Goal: Task Accomplishment & Management: Complete application form

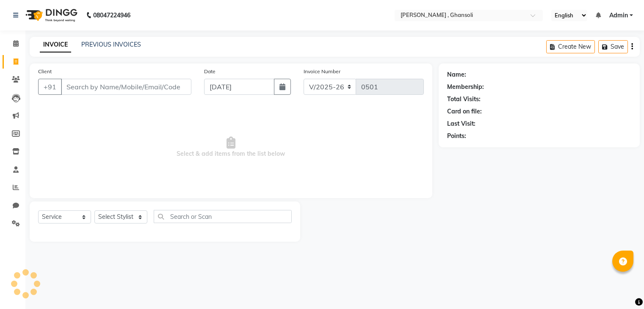
select select "8446"
select select "service"
click at [80, 86] on input "Client" at bounding box center [127, 87] width 132 height 16
click at [78, 85] on input "Client" at bounding box center [127, 87] width 132 height 16
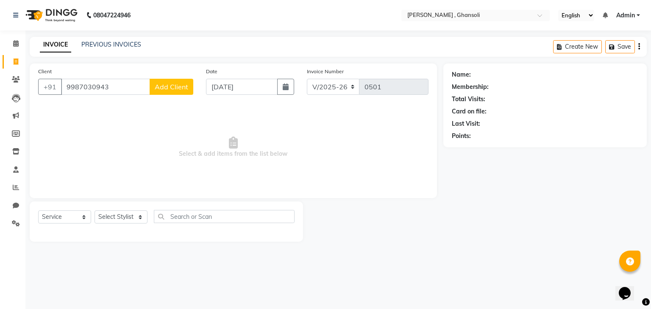
type input "9987030943"
click at [170, 89] on span "Add Client" at bounding box center [171, 87] width 33 height 8
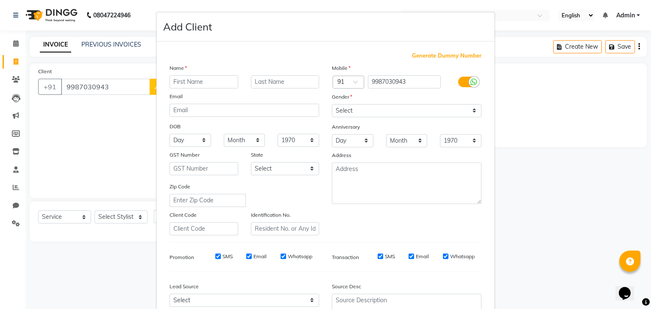
click at [186, 84] on input "text" at bounding box center [203, 81] width 69 height 13
click at [108, 84] on ngb-modal-window "Add Client Generate Dummy Number Name Email DOB Day 01 02 03 04 05 06 07 08 09 …" at bounding box center [325, 154] width 651 height 309
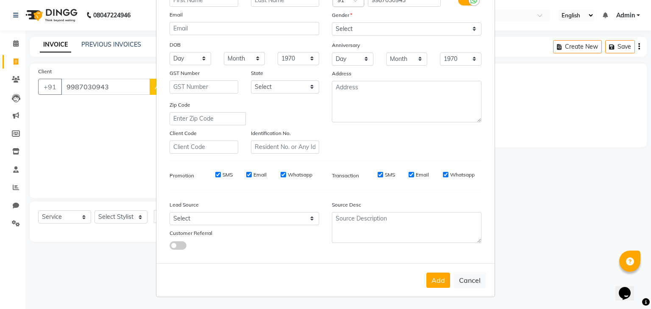
scroll to position [85, 0]
click at [466, 283] on button "Cancel" at bounding box center [469, 280] width 33 height 16
select select
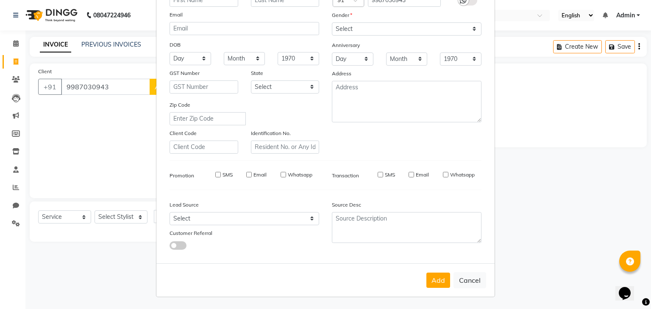
select select
checkbox input "false"
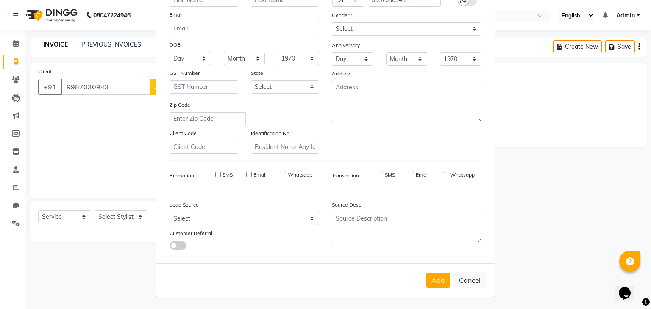
checkbox input "false"
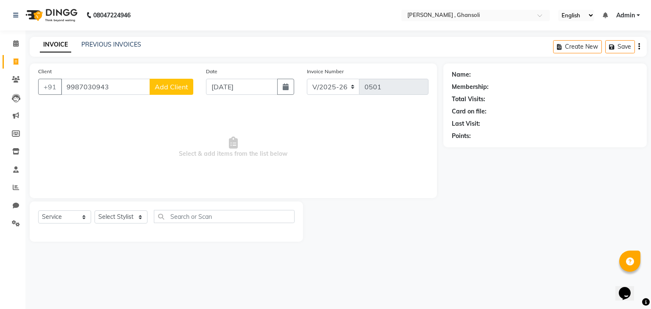
click at [150, 79] on button "Add Client" at bounding box center [172, 87] width 44 height 16
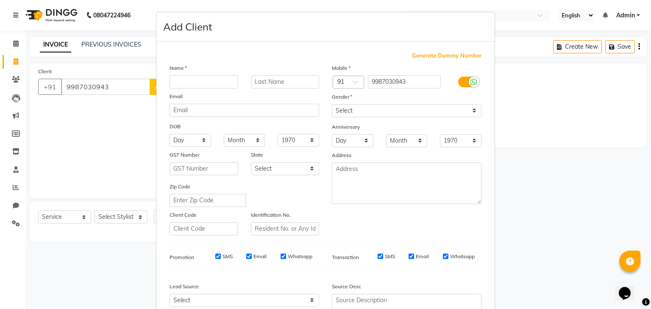
click at [123, 85] on ngb-modal-window "Add Client Generate Dummy Number Name Email DOB Day 01 02 03 04 05 06 07 08 09 …" at bounding box center [325, 154] width 651 height 309
drag, startPoint x: 123, startPoint y: 85, endPoint x: 301, endPoint y: 241, distance: 236.5
click at [301, 241] on ngb-modal-window "Add Client Generate Dummy Number Name Email DOB Day 01 02 03 04 05 06 07 08 09 …" at bounding box center [325, 154] width 651 height 309
click at [356, 232] on div "Mobile Country Code × 91 9987030943 Gender Select [DEMOGRAPHIC_DATA] [DEMOGRAPH…" at bounding box center [406, 150] width 162 height 172
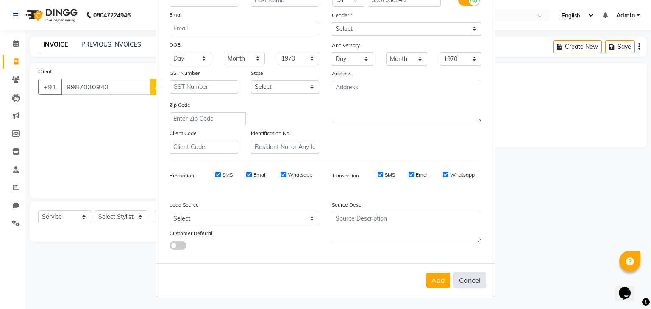
click at [467, 281] on button "Cancel" at bounding box center [469, 280] width 33 height 16
select select
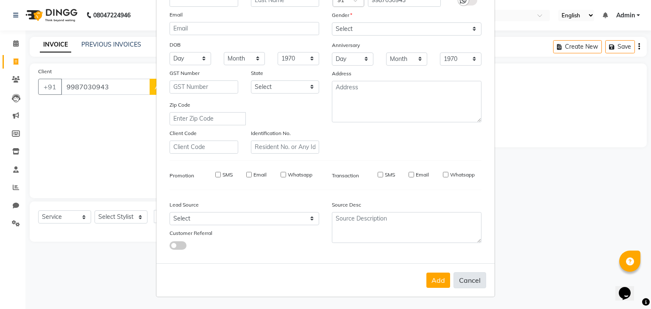
select select
checkbox input "false"
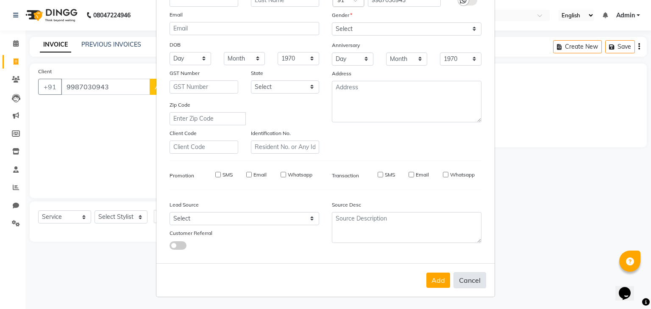
checkbox input "false"
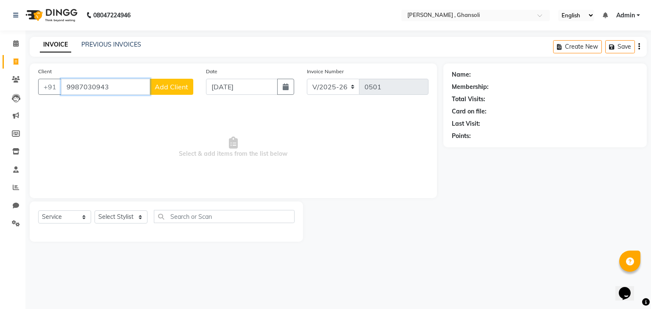
click at [95, 83] on input "9987030943" at bounding box center [105, 87] width 89 height 16
click at [109, 88] on input "9987030943" at bounding box center [105, 87] width 89 height 16
type input "9987030923"
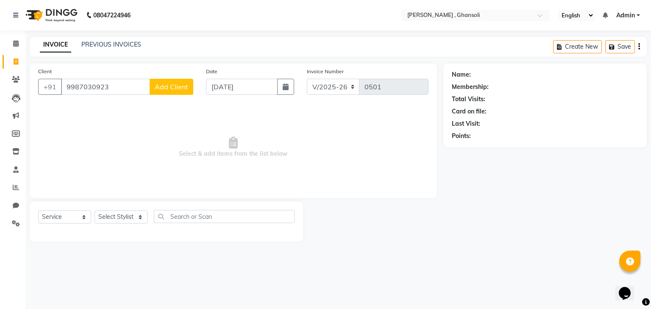
click at [171, 85] on span "Add Client" at bounding box center [171, 87] width 33 height 8
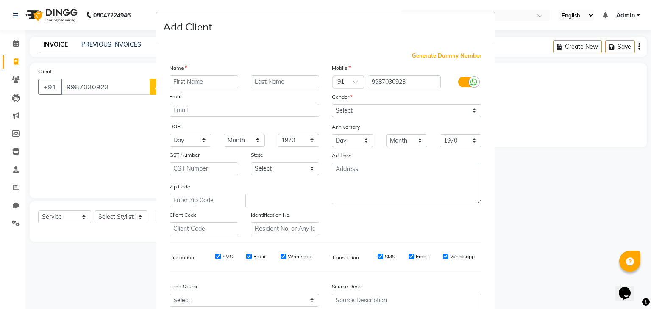
click at [188, 79] on input "text" at bounding box center [203, 81] width 69 height 13
click at [188, 79] on input "Y" at bounding box center [203, 81] width 69 height 13
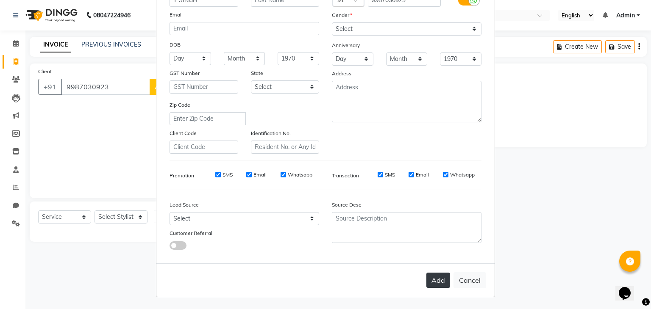
type input "Y SINGH"
click at [442, 285] on button "Add" at bounding box center [438, 280] width 24 height 15
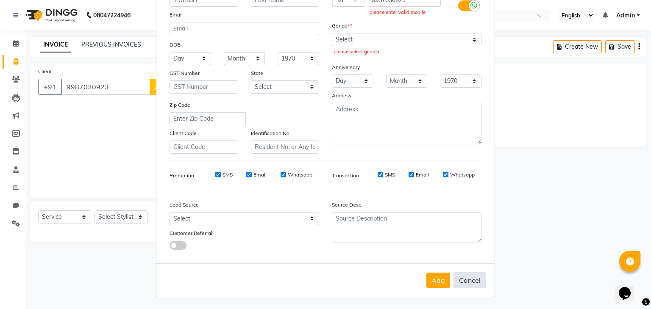
click at [474, 283] on button "Cancel" at bounding box center [469, 280] width 33 height 16
select select
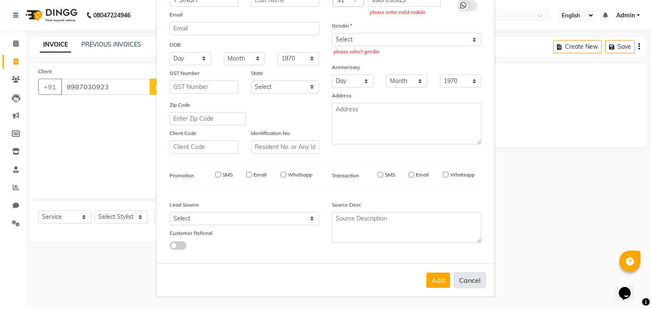
select select
checkbox input "false"
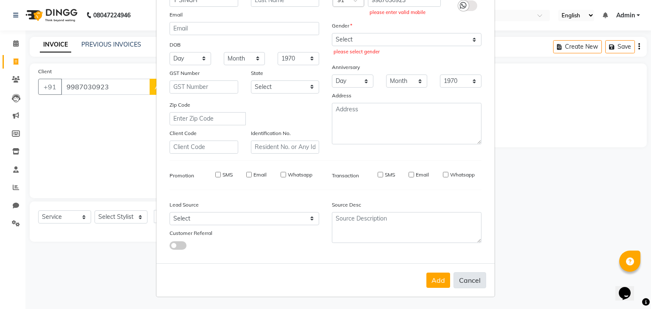
checkbox input "false"
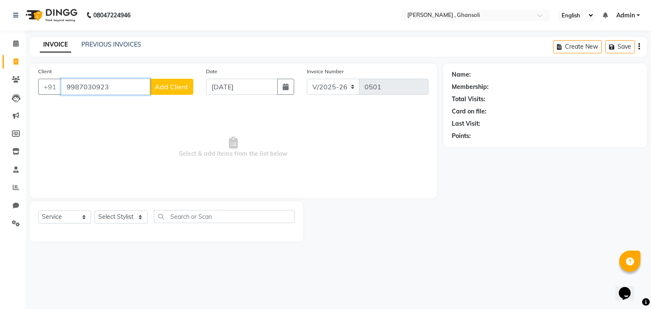
click at [119, 88] on input "9987030923" at bounding box center [105, 87] width 89 height 16
type input "9"
type input "9987030923"
click at [178, 88] on span "Add Client" at bounding box center [171, 87] width 33 height 8
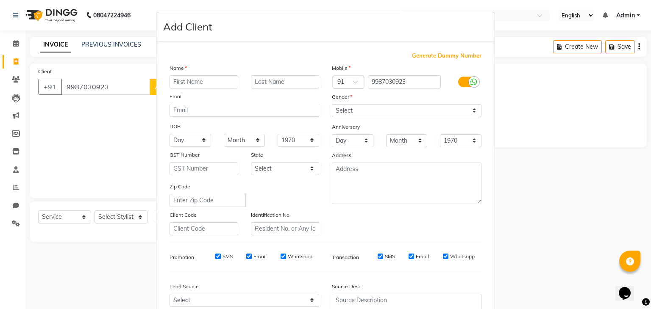
click at [190, 85] on input "text" at bounding box center [203, 81] width 69 height 13
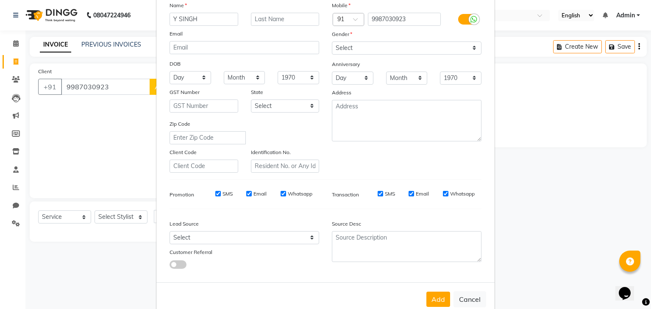
scroll to position [64, 0]
type input "Y SINGH"
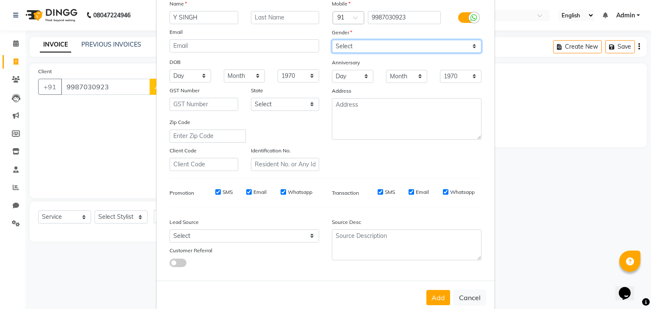
click at [471, 47] on select "Select [DEMOGRAPHIC_DATA] [DEMOGRAPHIC_DATA] Other Prefer Not To Say" at bounding box center [407, 46] width 150 height 13
select select "[DEMOGRAPHIC_DATA]"
click at [332, 40] on select "Select [DEMOGRAPHIC_DATA] [DEMOGRAPHIC_DATA] Other Prefer Not To Say" at bounding box center [407, 46] width 150 height 13
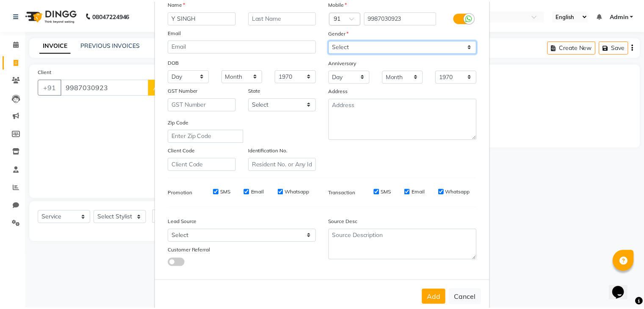
scroll to position [86, 0]
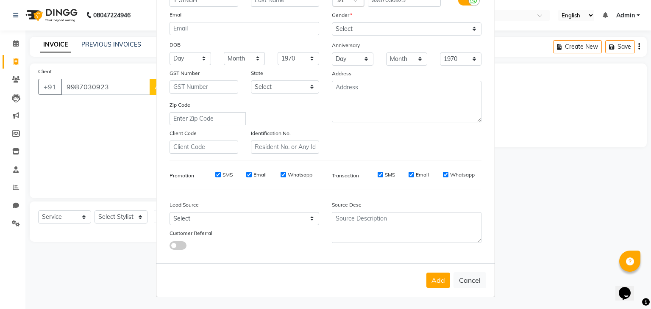
click at [434, 288] on div "Add Cancel" at bounding box center [325, 279] width 338 height 33
click at [434, 285] on button "Add" at bounding box center [438, 280] width 24 height 15
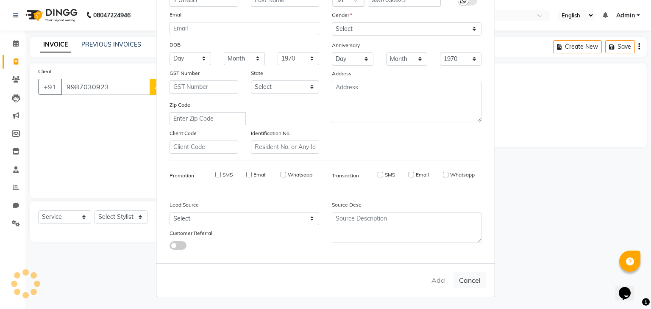
select select
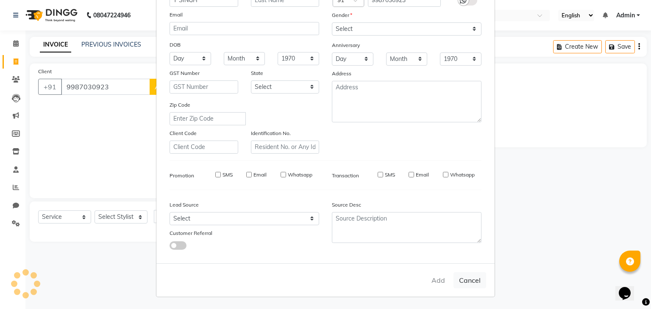
select select
checkbox input "false"
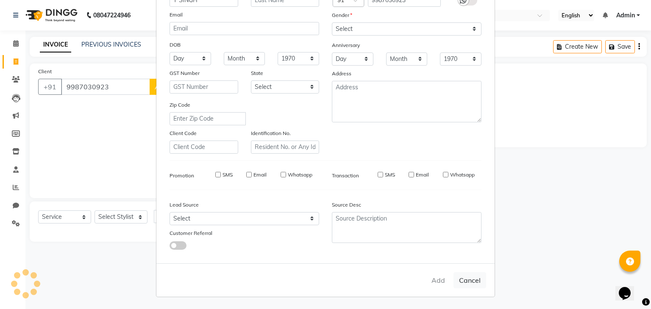
checkbox input "false"
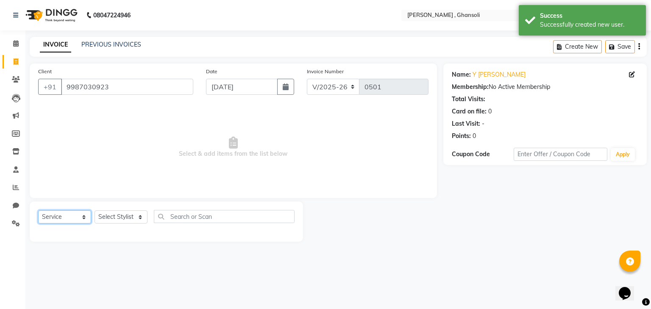
click at [80, 217] on select "Select Service Product Membership Package Voucher Prepaid Gift Card" at bounding box center [64, 217] width 53 height 13
click at [38, 211] on select "Select Service Product Membership Package Voucher Prepaid Gift Card" at bounding box center [64, 217] width 53 height 13
click at [66, 139] on span "Select & add items from the list below" at bounding box center [233, 147] width 390 height 85
click at [139, 221] on select "Select Stylist deepa Lucky [PERSON_NAME] [PERSON_NAME] [PERSON_NAME] [PERSON_NA…" at bounding box center [120, 217] width 53 height 13
select select "86842"
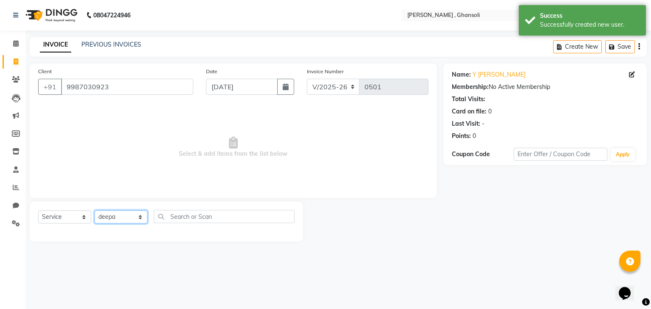
click at [94, 211] on select "Select Stylist deepa Lucky [PERSON_NAME] [PERSON_NAME] [PERSON_NAME] [PERSON_NA…" at bounding box center [120, 217] width 53 height 13
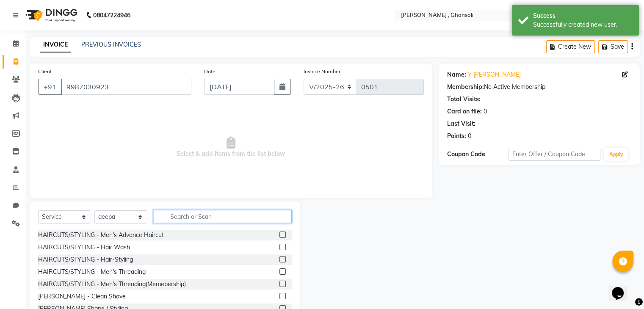
click at [212, 218] on input "text" at bounding box center [223, 216] width 138 height 13
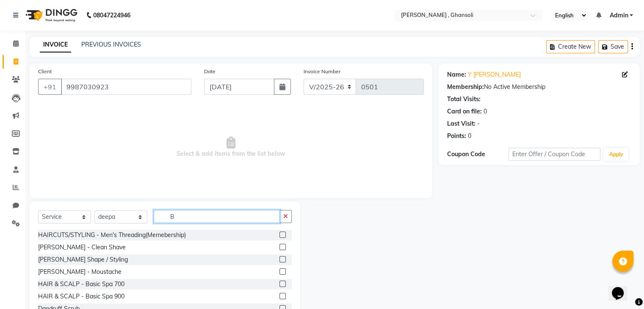
click at [212, 218] on input "B" at bounding box center [217, 216] width 126 height 13
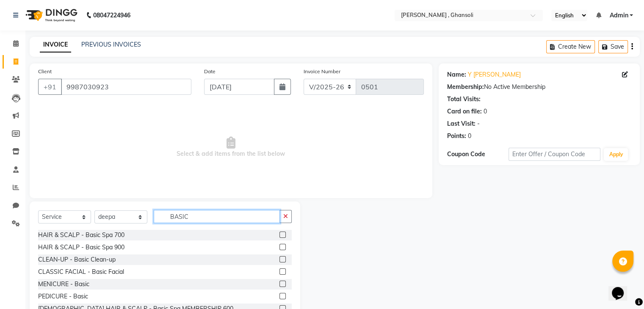
type input "BASIC"
click at [280, 272] on label at bounding box center [283, 272] width 6 height 6
click at [280, 272] on input "checkbox" at bounding box center [283, 272] width 6 height 6
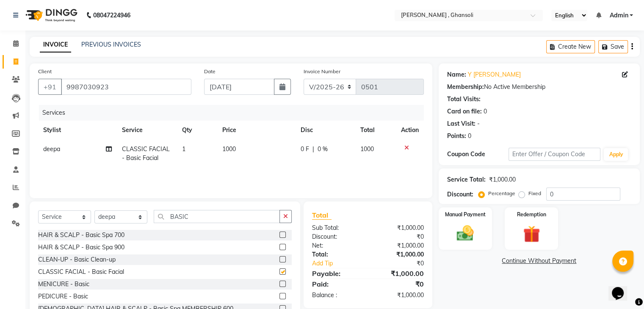
checkbox input "false"
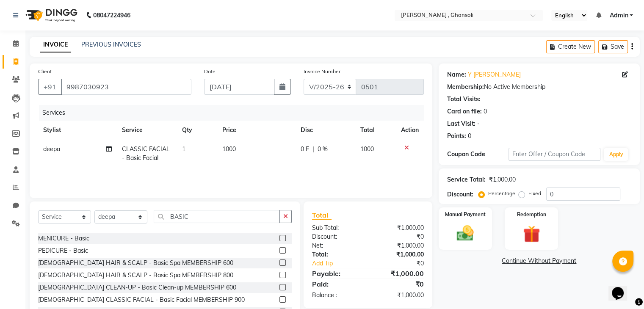
scroll to position [46, 0]
click at [198, 216] on input "BASIC" at bounding box center [217, 216] width 126 height 13
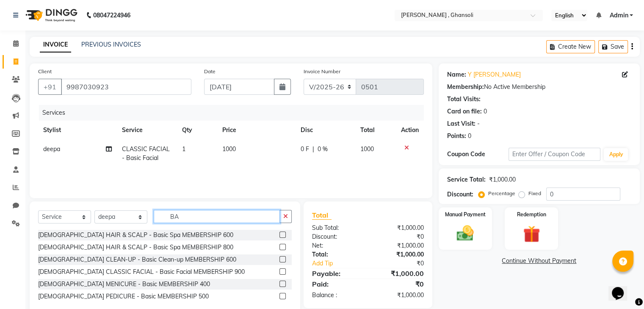
type input "B"
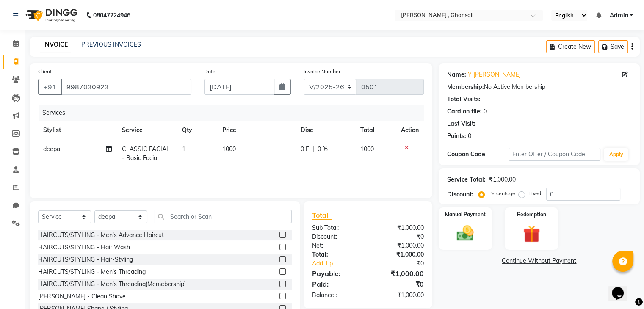
click at [230, 148] on span "1000" at bounding box center [229, 149] width 14 height 8
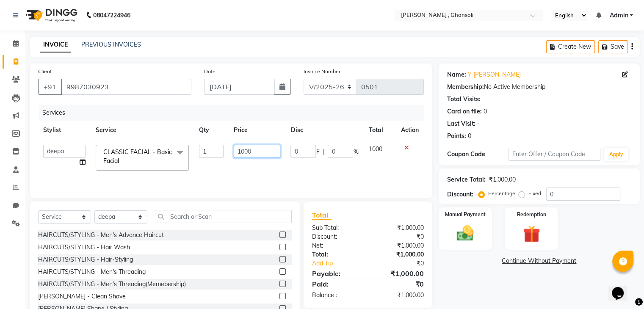
click at [245, 148] on input "1000" at bounding box center [257, 151] width 47 height 13
click at [273, 150] on input "1000" at bounding box center [257, 151] width 47 height 13
type input "1"
type input "1300"
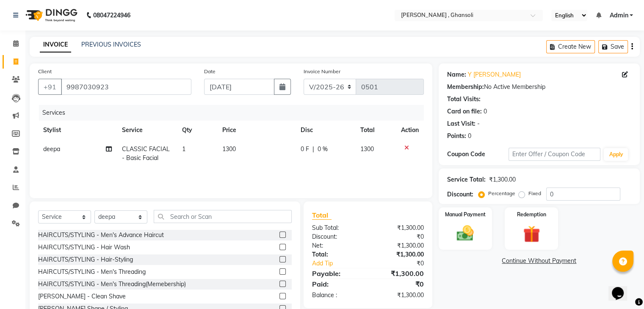
click at [263, 169] on div "Services Stylist Service Qty Price Disc Total Action deepa CLASSIC FACIAL - Bas…" at bounding box center [231, 147] width 386 height 85
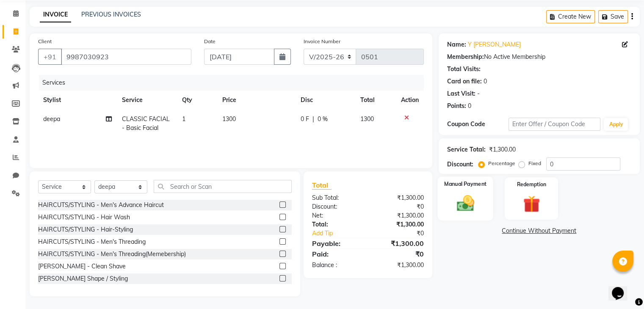
click at [477, 199] on img at bounding box center [465, 204] width 28 height 20
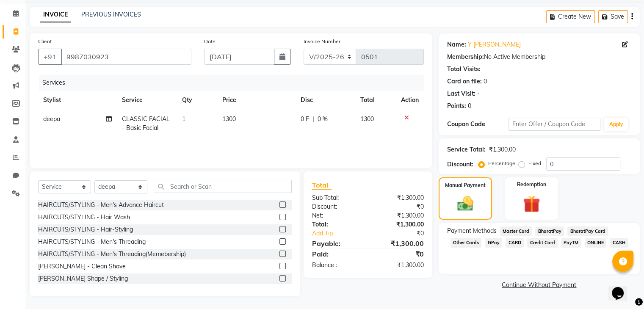
click at [615, 240] on span "CASH" at bounding box center [619, 243] width 18 height 10
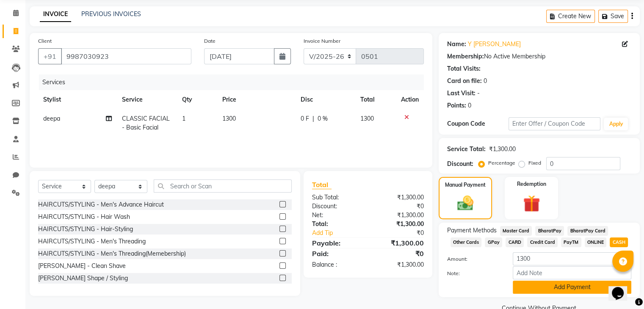
click at [584, 291] on button "Add Payment" at bounding box center [572, 287] width 119 height 13
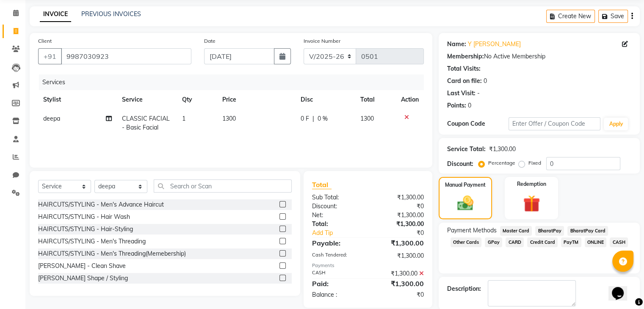
scroll to position [72, 0]
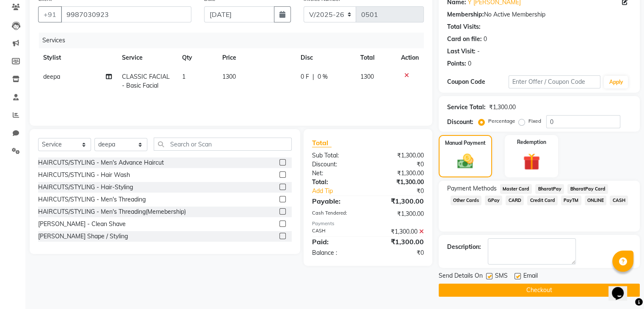
click at [584, 291] on button "Checkout" at bounding box center [539, 290] width 201 height 13
